Goal: Task Accomplishment & Management: Manage account settings

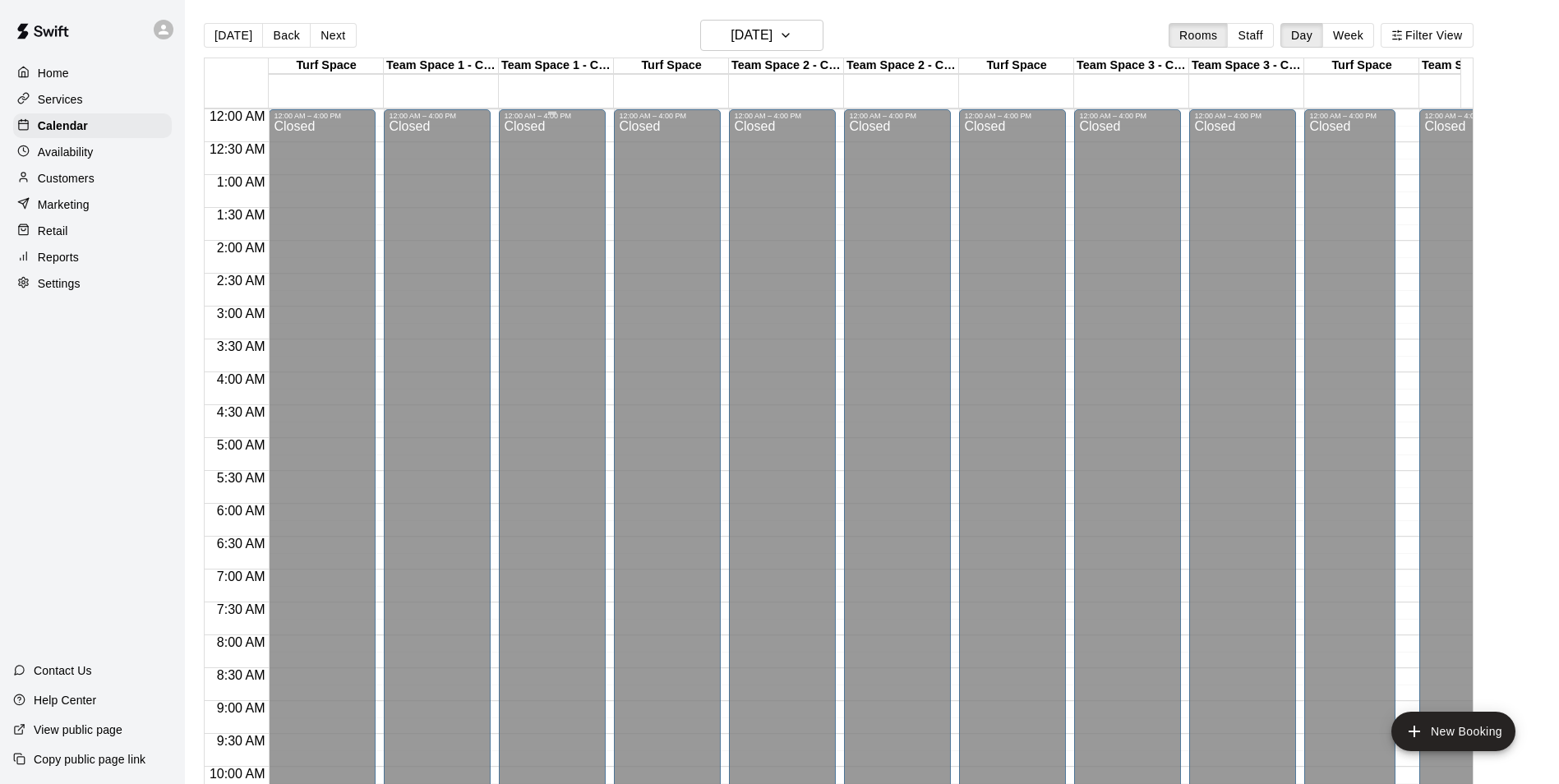
scroll to position [835, 0]
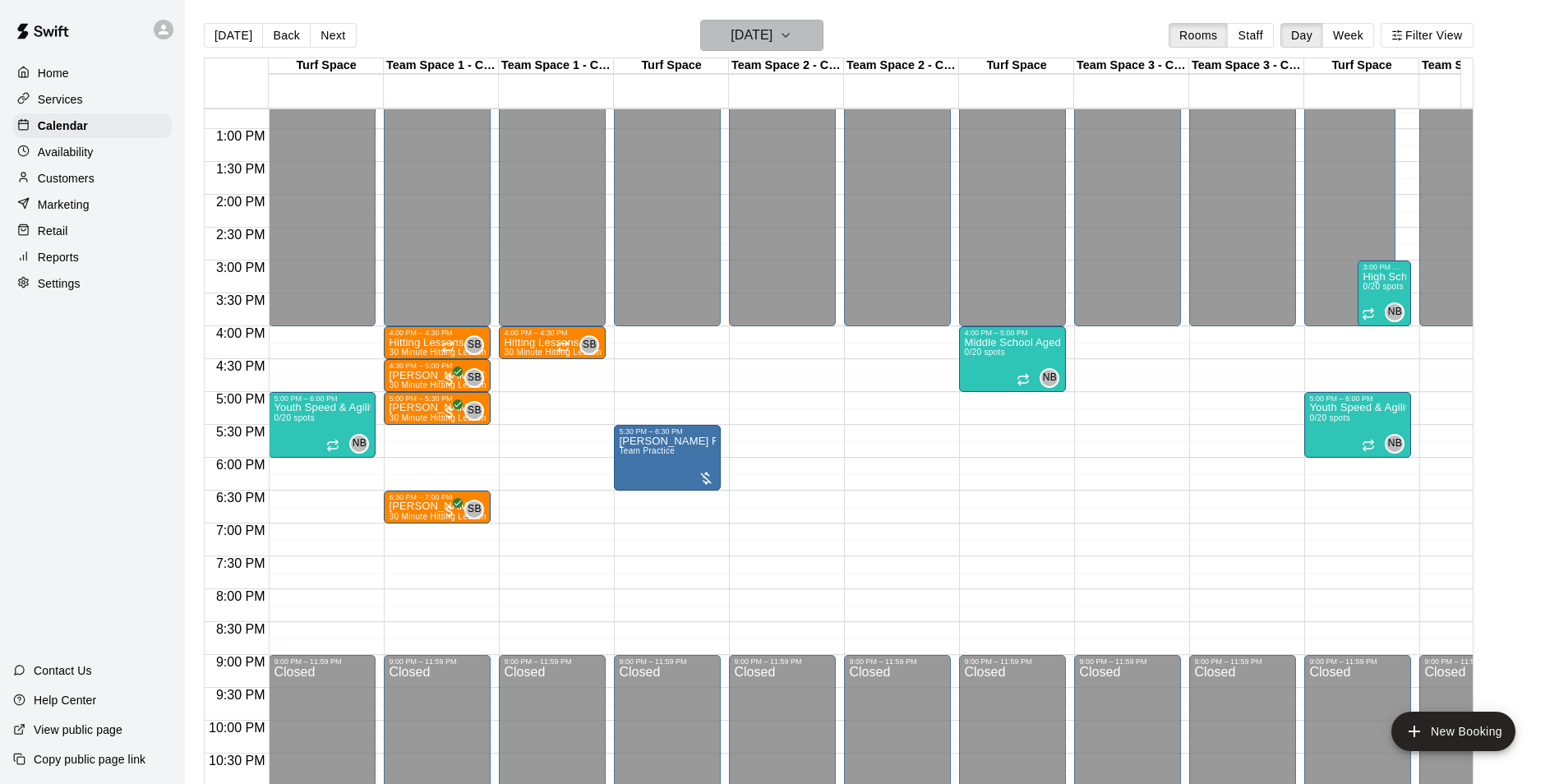
click at [792, 37] on icon "button" at bounding box center [786, 36] width 13 height 20
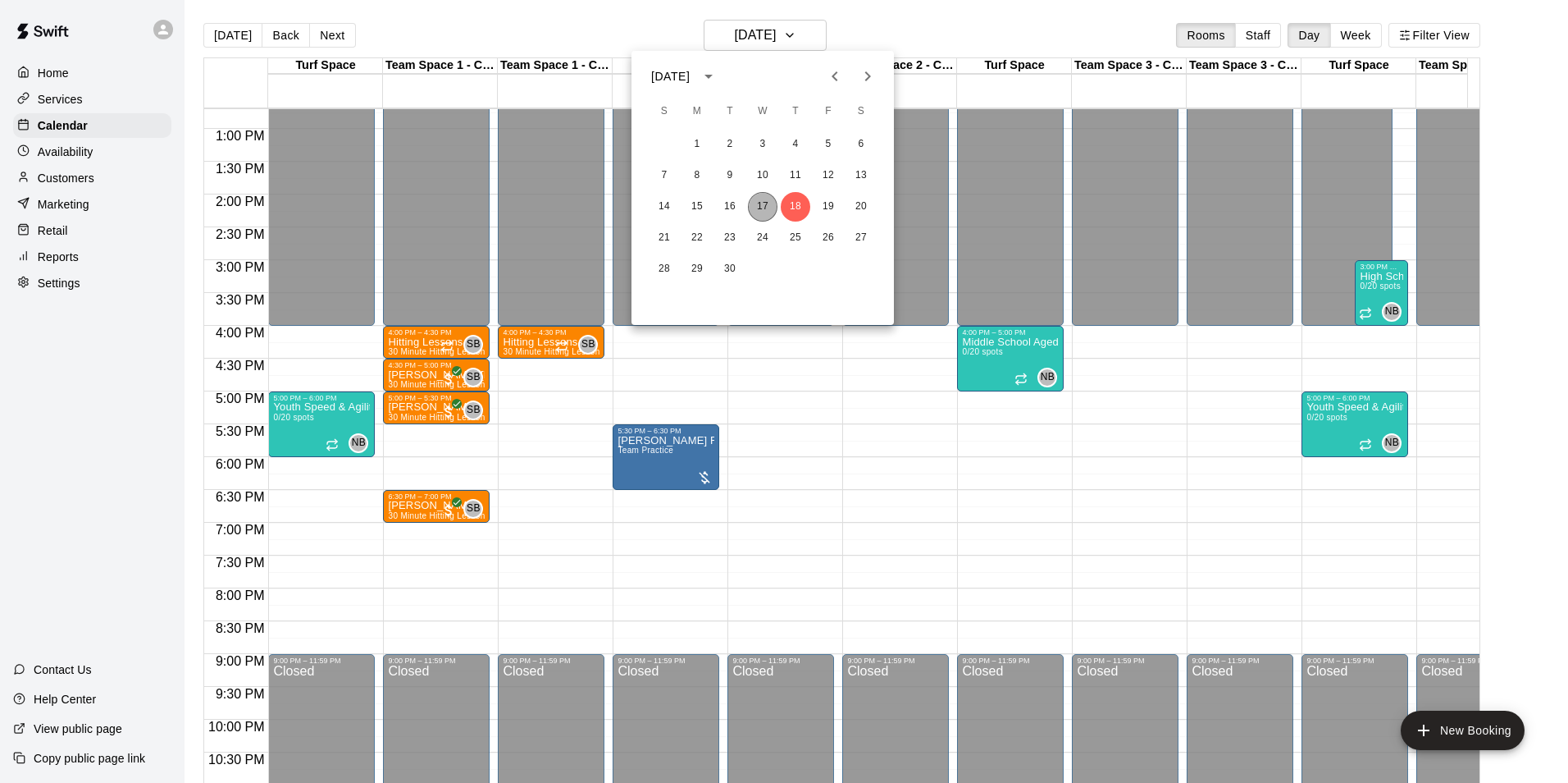
click at [761, 214] on button "17" at bounding box center [762, 206] width 30 height 30
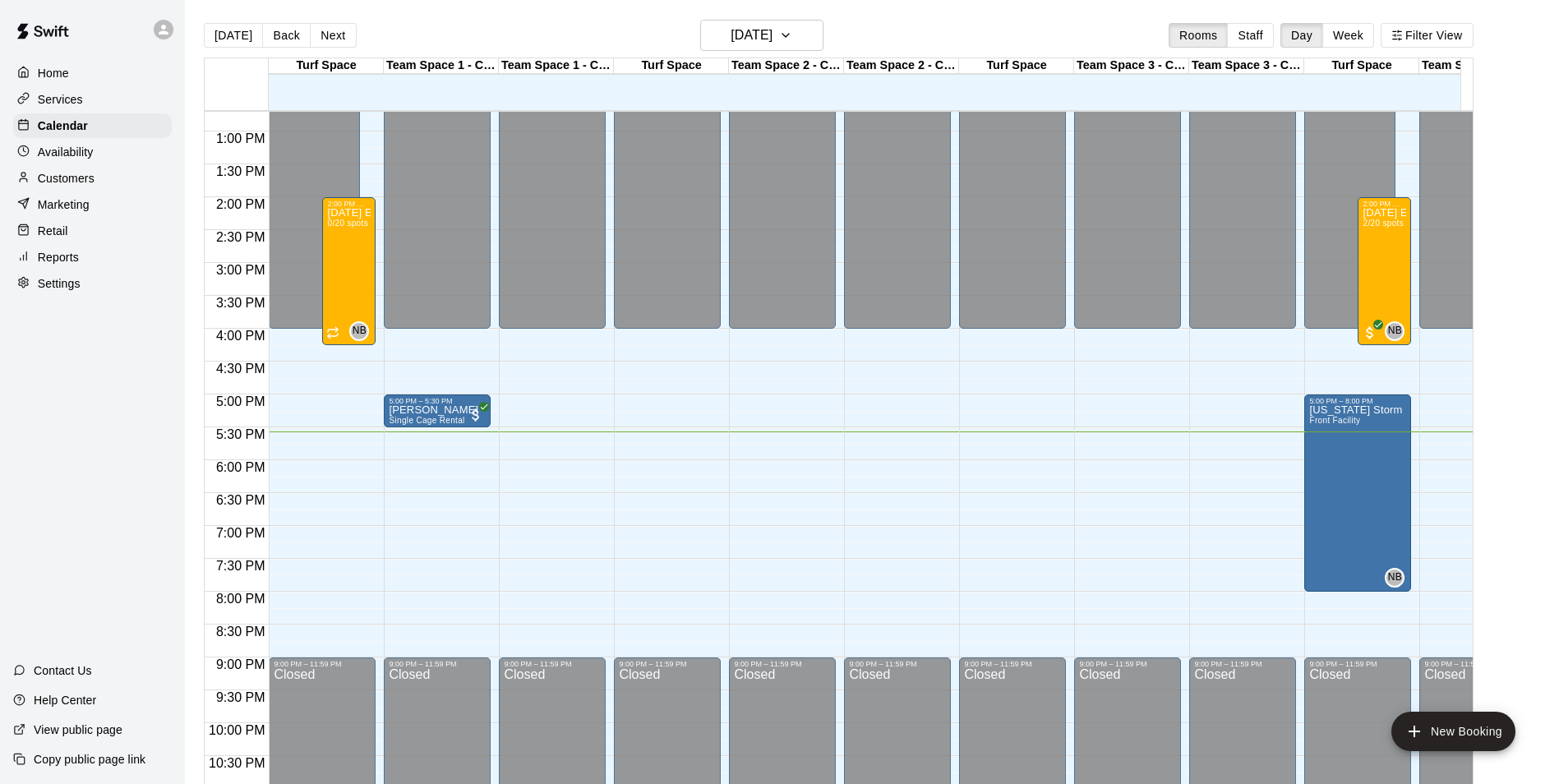
click at [73, 265] on p "Reports" at bounding box center [58, 257] width 41 height 16
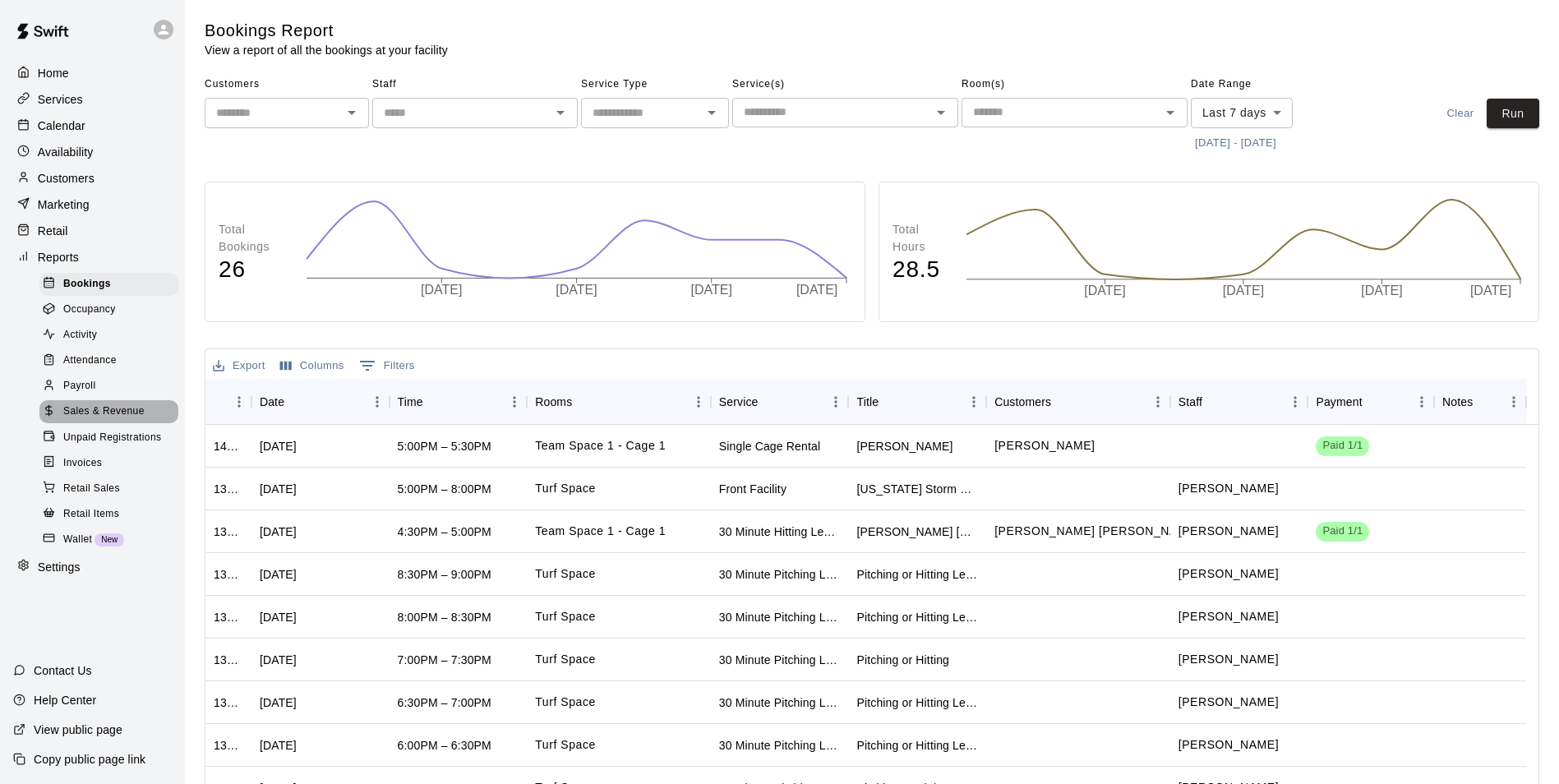
click at [114, 420] on span "Sales & Revenue" at bounding box center [104, 411] width 82 height 16
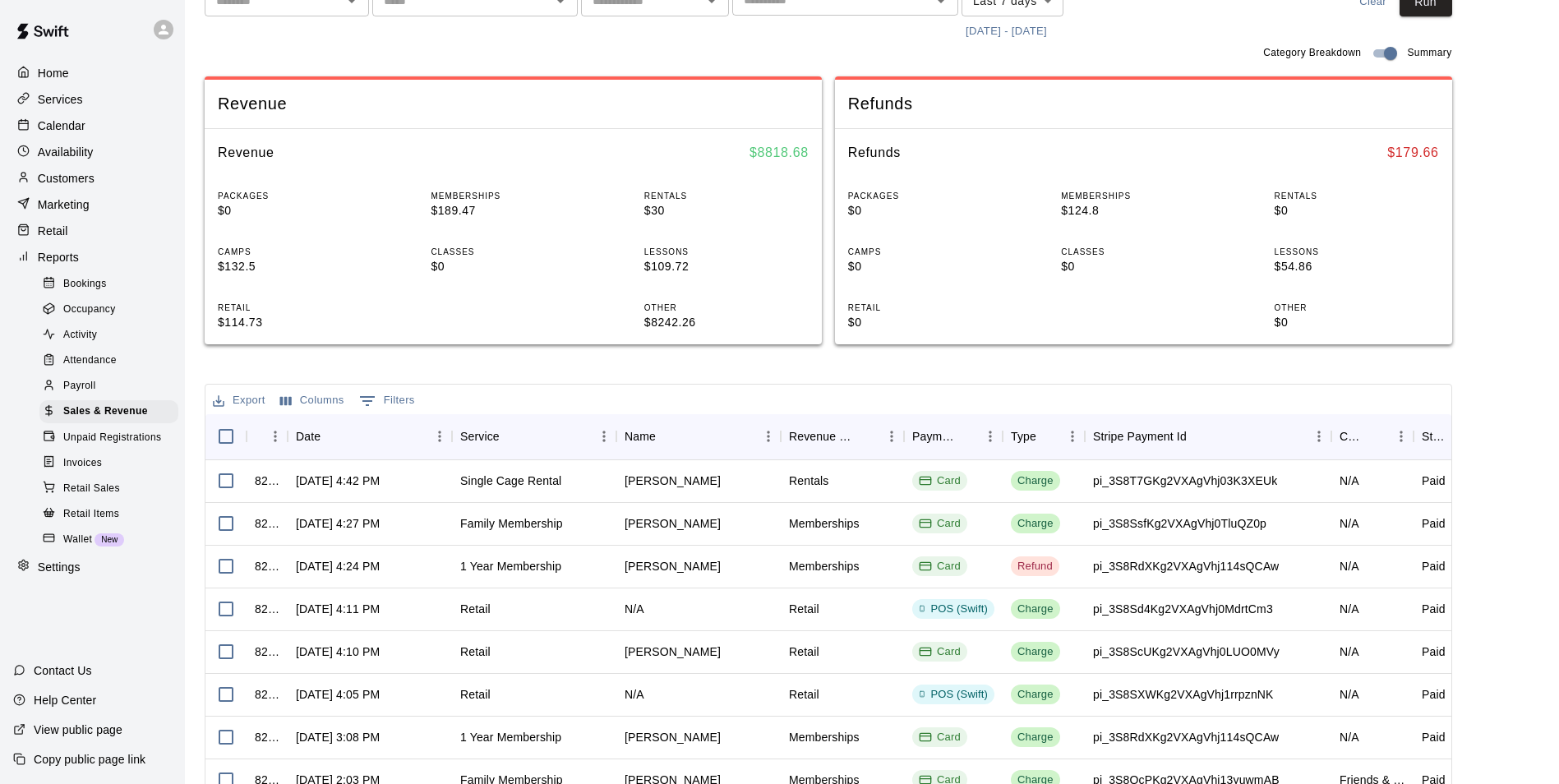
click at [60, 98] on p "Services" at bounding box center [60, 99] width 45 height 16
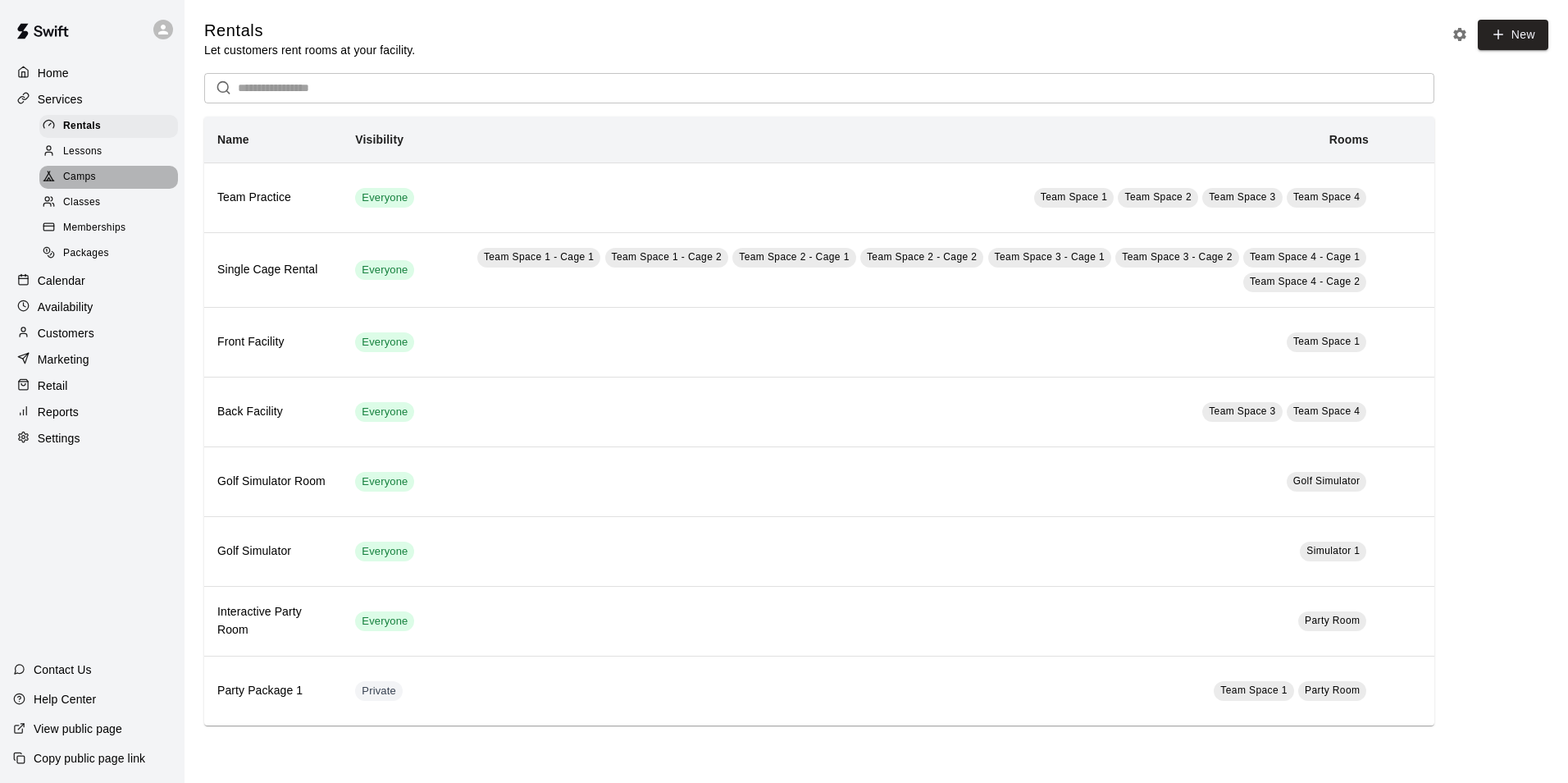
click at [81, 171] on div "Camps" at bounding box center [108, 178] width 139 height 23
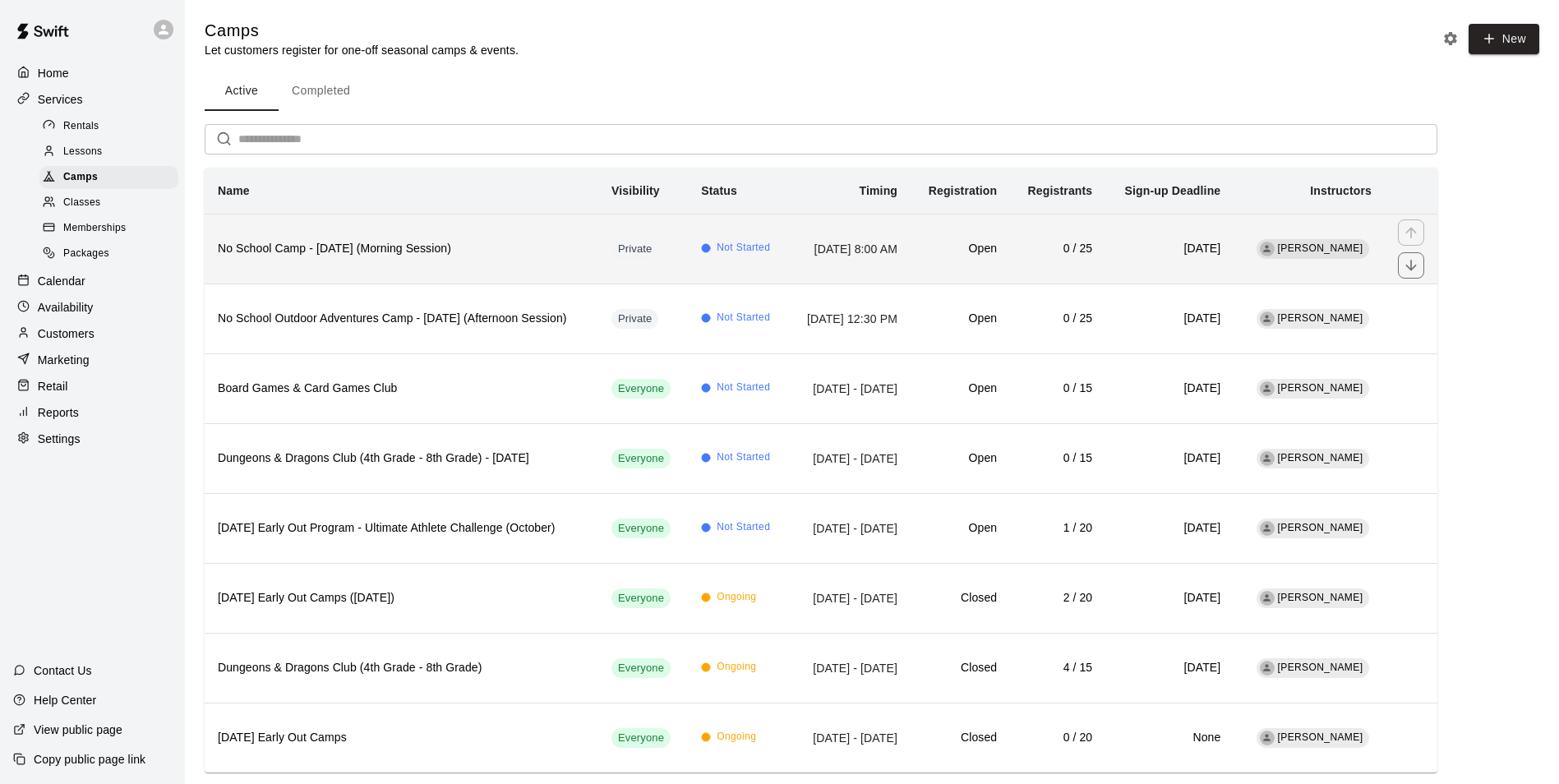
click at [479, 248] on h6 "No School Camp - [DATE] (Morning Session)" at bounding box center [402, 249] width 367 height 18
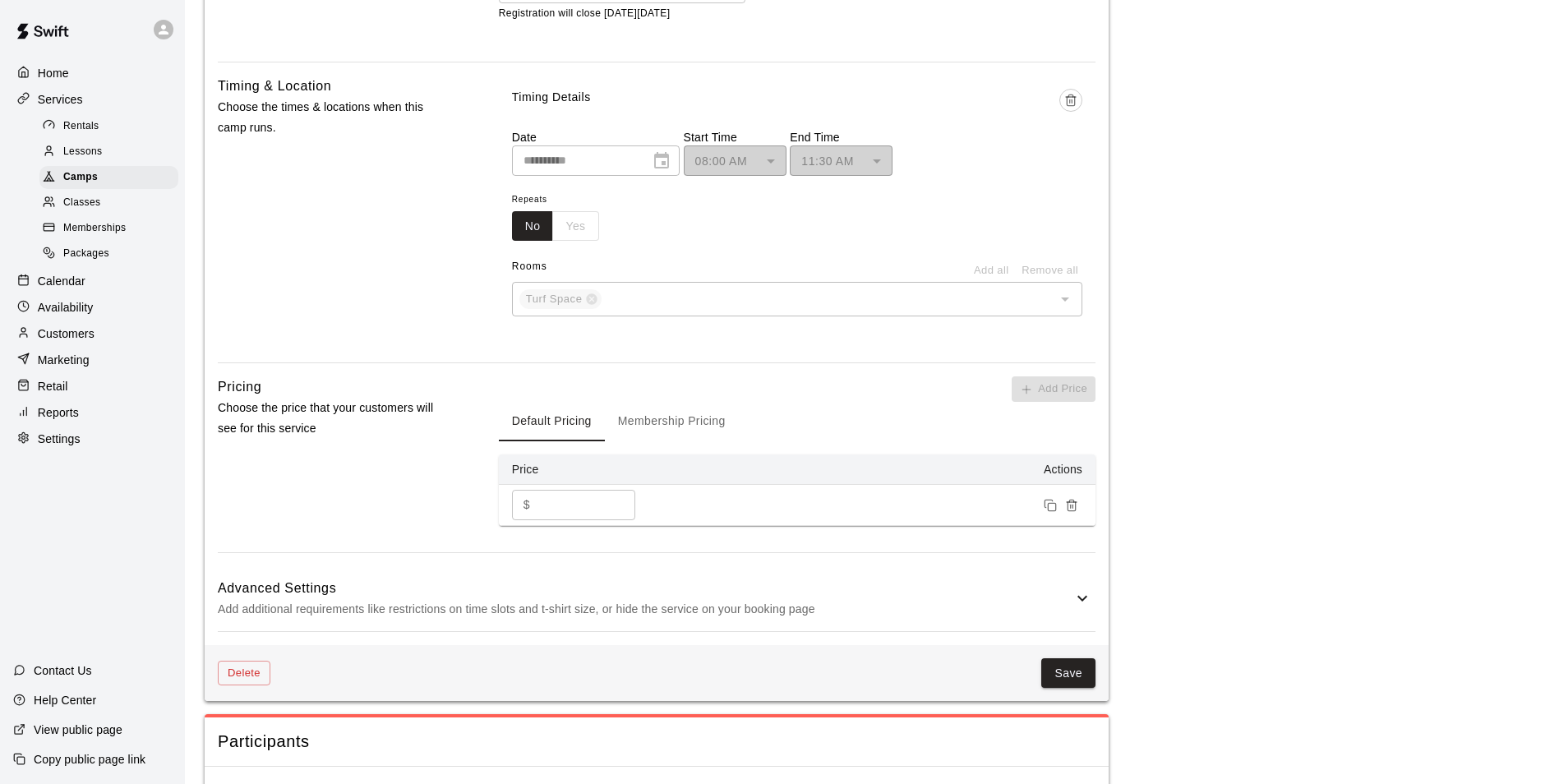
scroll to position [1150, 0]
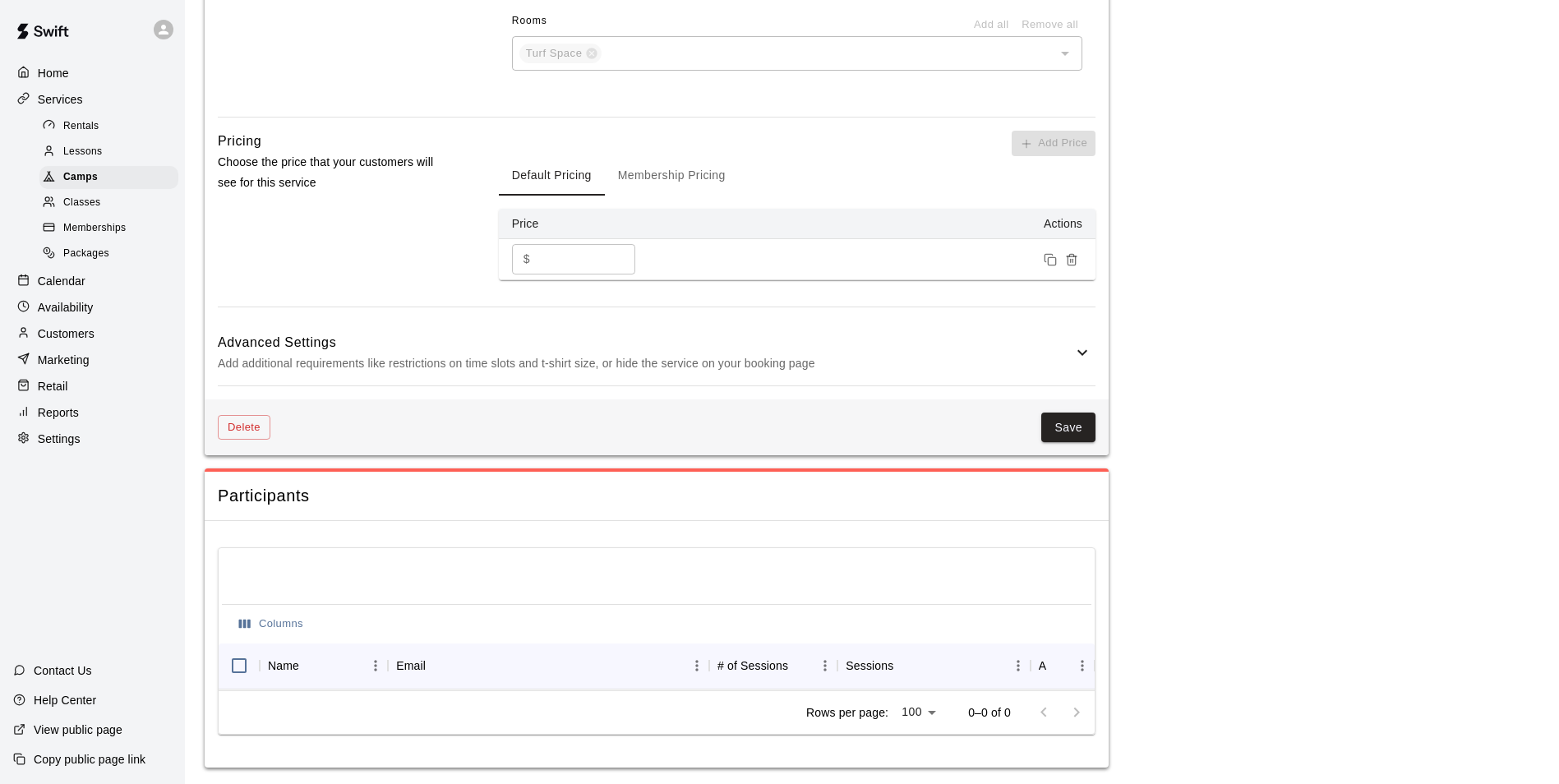
click at [1082, 355] on icon at bounding box center [1082, 353] width 10 height 6
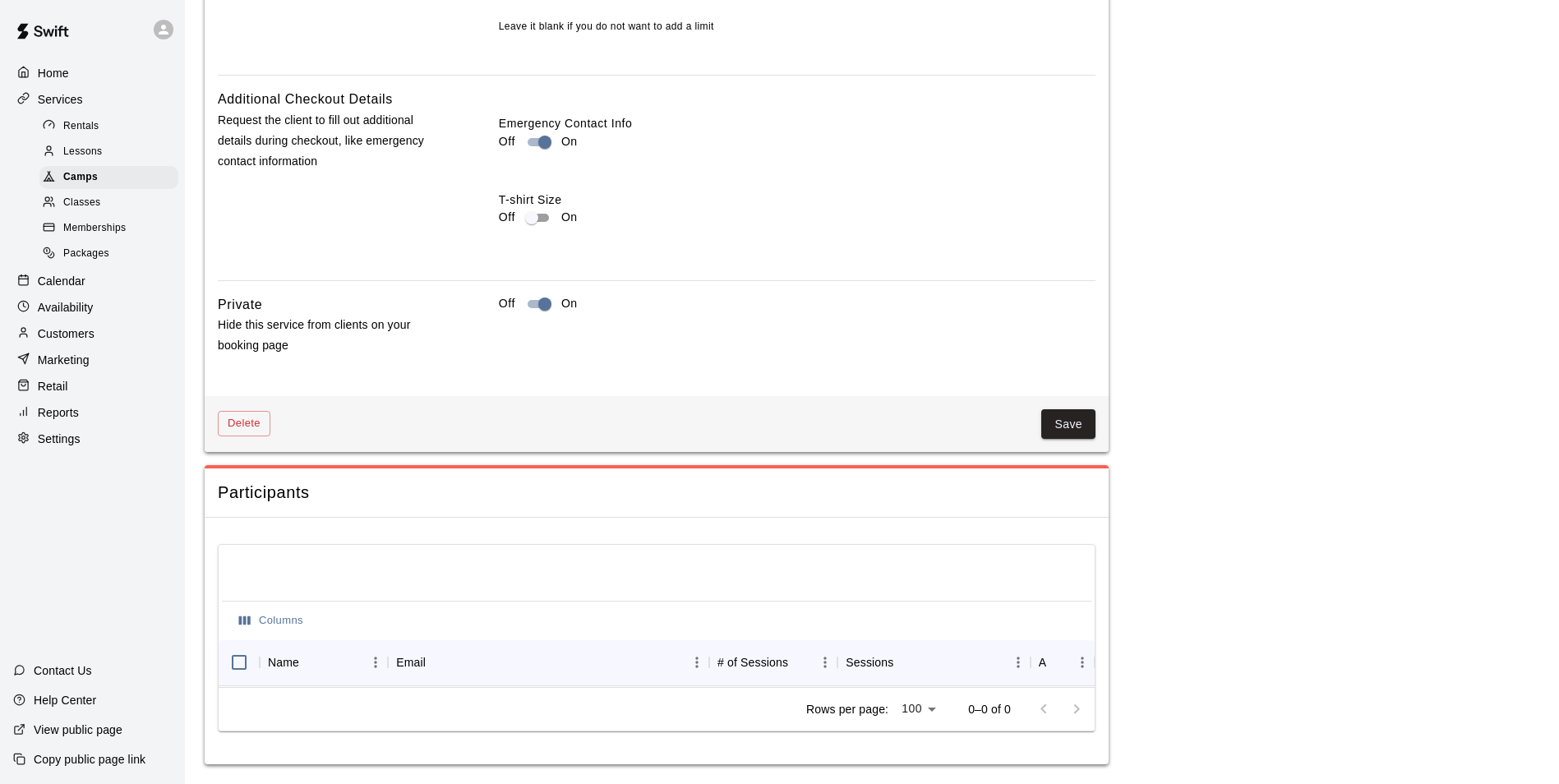
scroll to position [1904, 0]
click at [1067, 419] on button "Save" at bounding box center [1069, 425] width 54 height 31
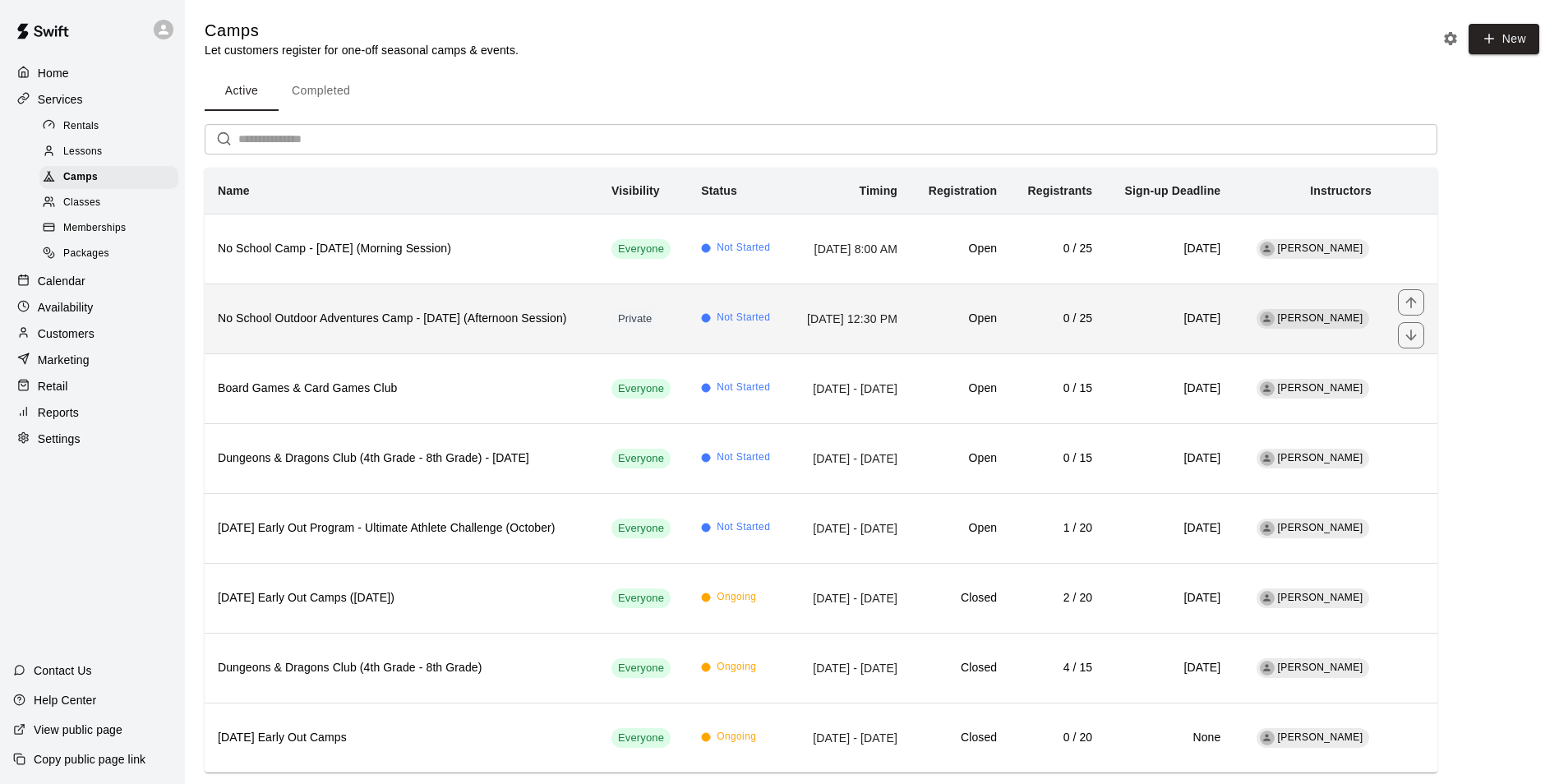
click at [401, 321] on h6 "No School Outdoor Adventures Camp - [DATE] (Afternoon Session)" at bounding box center [402, 318] width 367 height 18
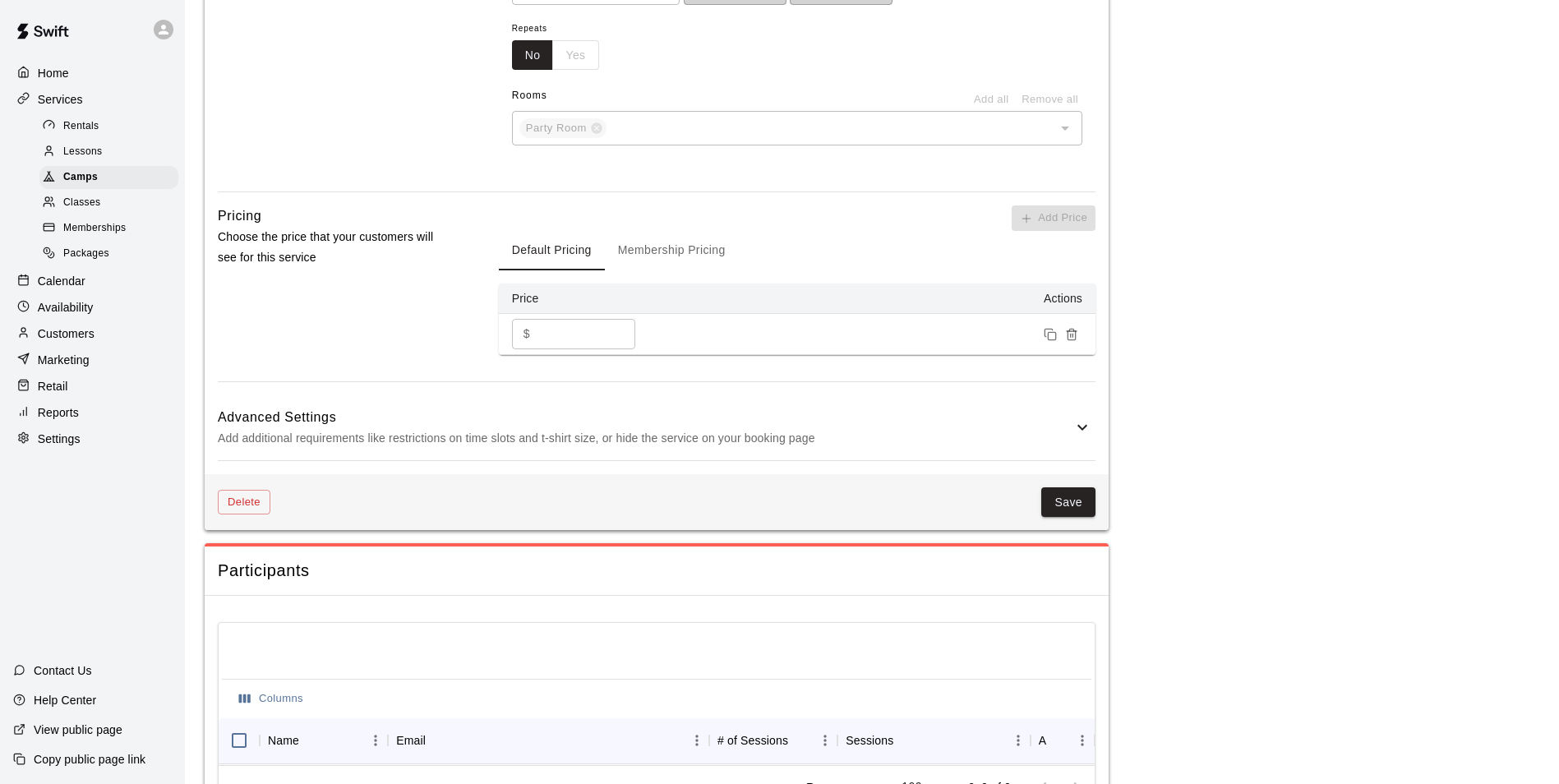
scroll to position [1150, 0]
click at [1081, 434] on icon at bounding box center [1082, 425] width 20 height 20
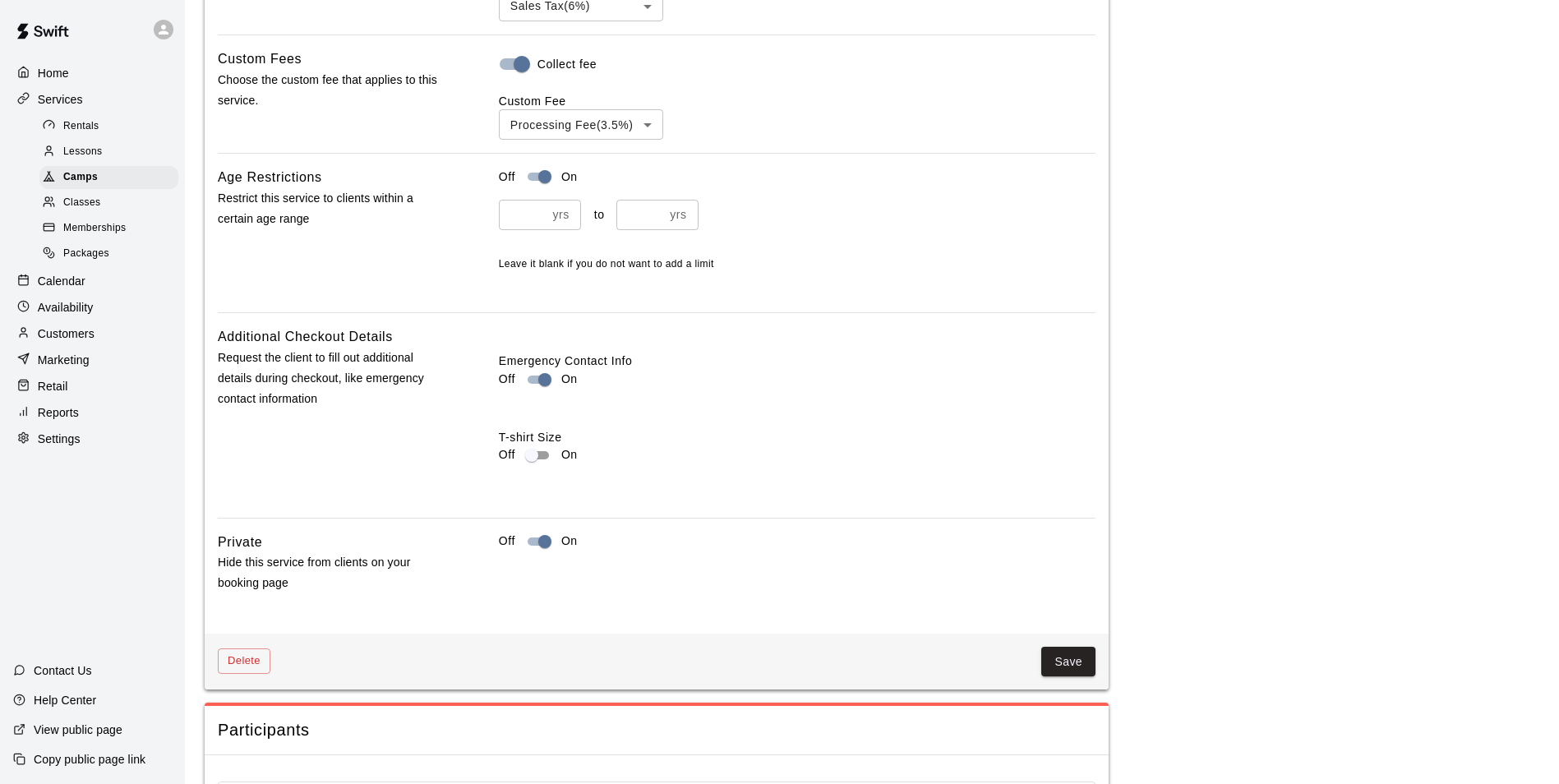
scroll to position [1808, 0]
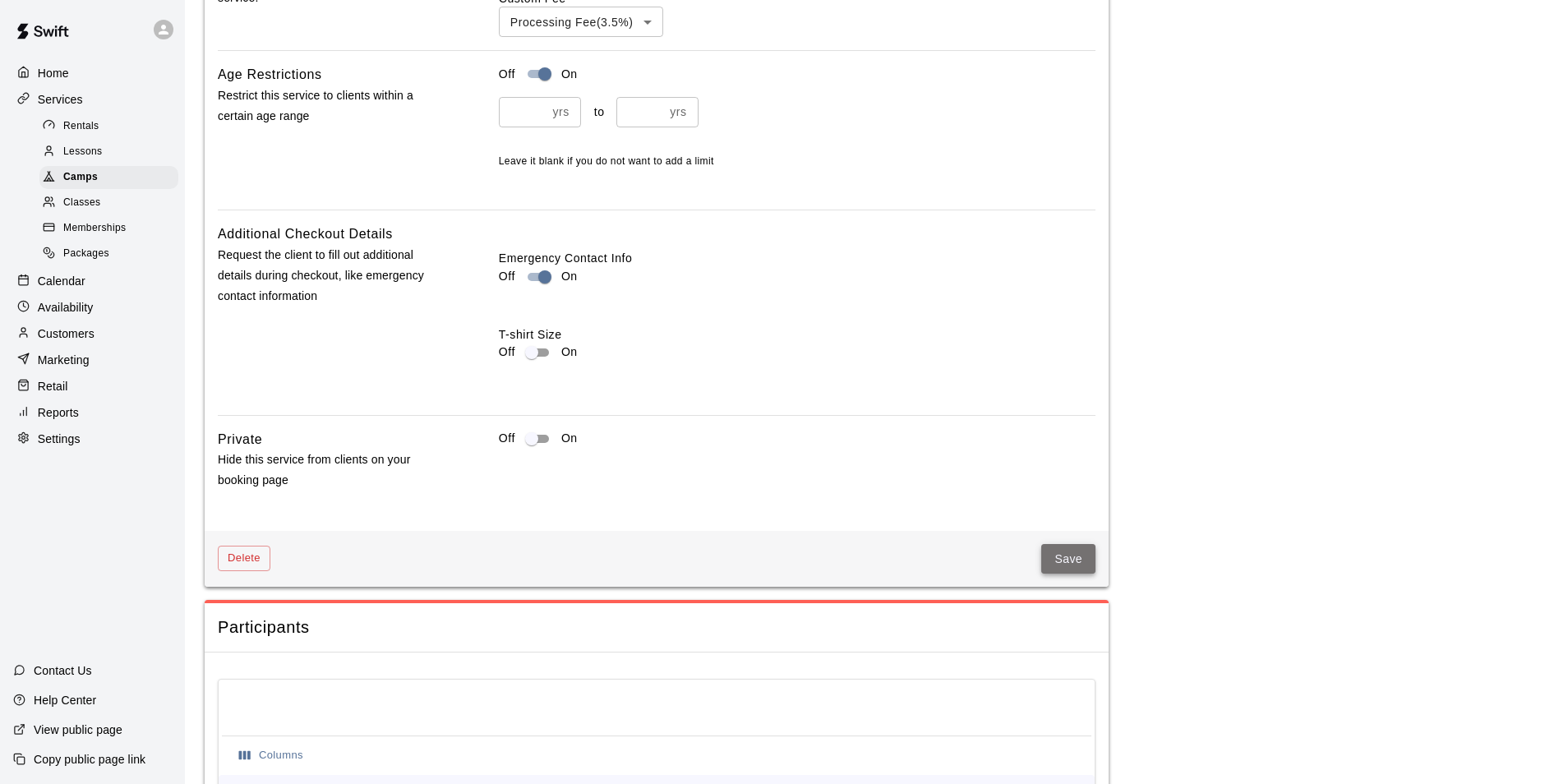
click at [1071, 575] on button "Save" at bounding box center [1069, 559] width 54 height 31
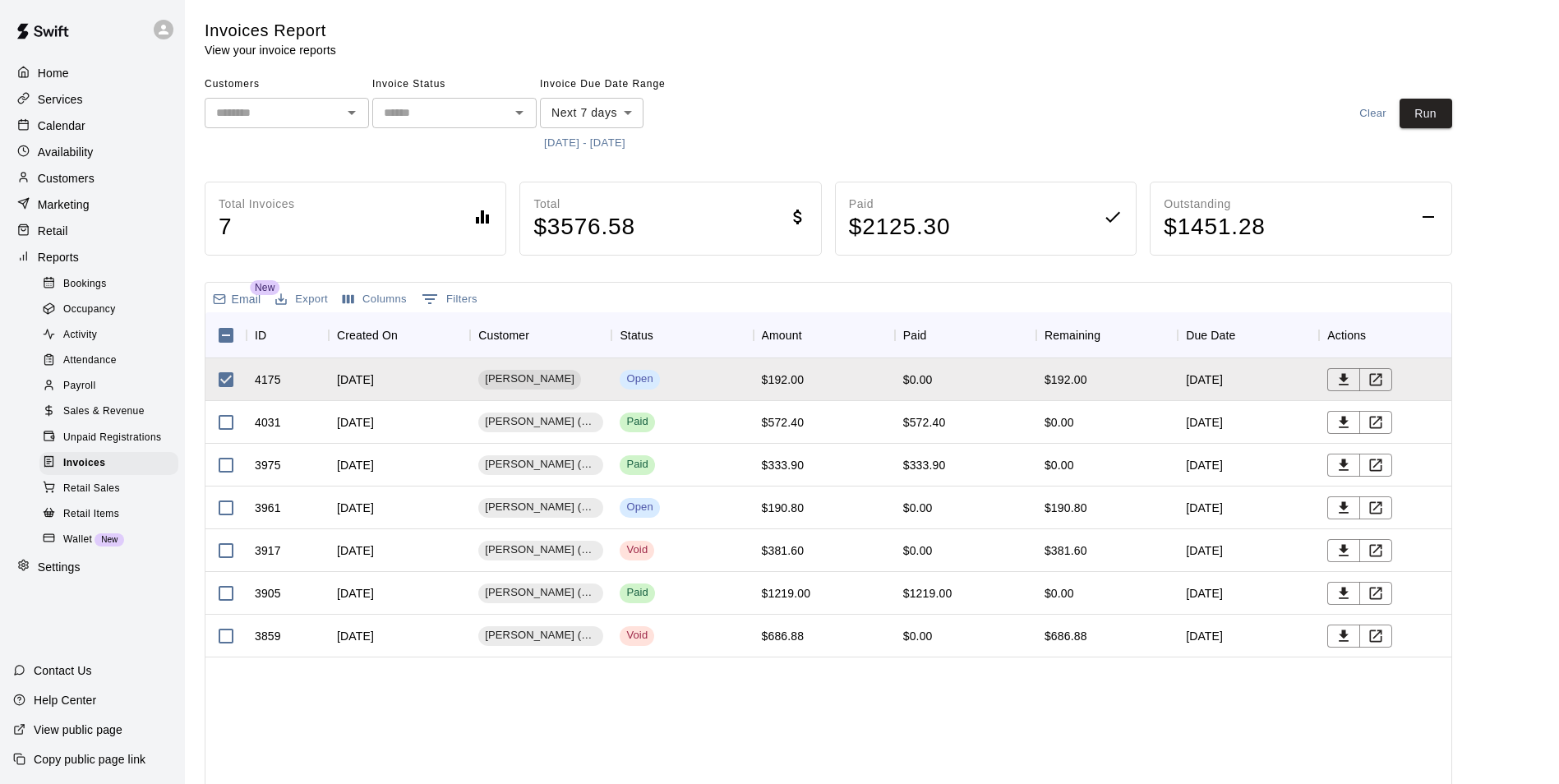
click at [53, 257] on p "Reports" at bounding box center [58, 257] width 41 height 16
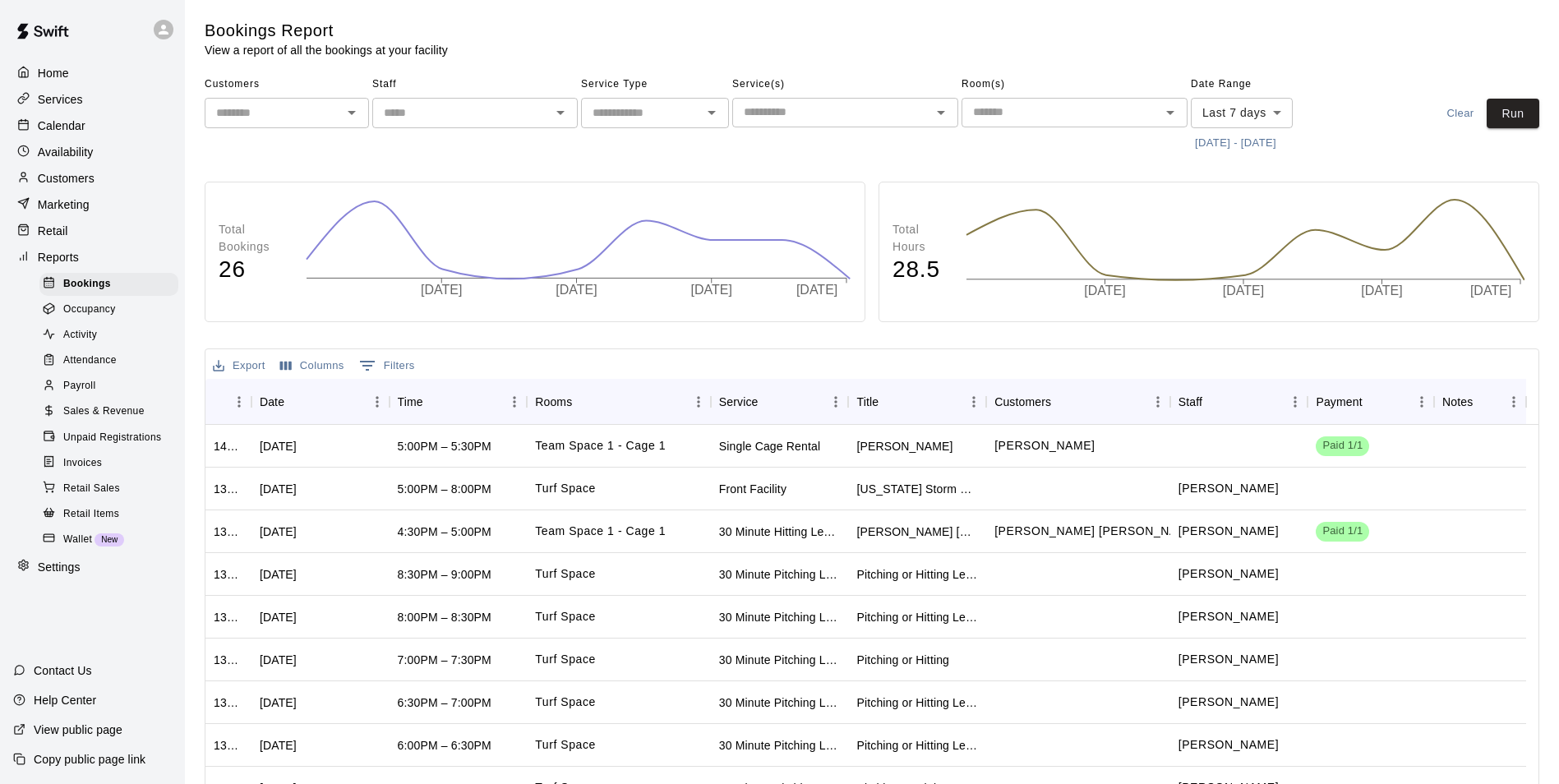
click at [53, 231] on p "Retail" at bounding box center [53, 231] width 31 height 16
